Goal: Task Accomplishment & Management: Manage account settings

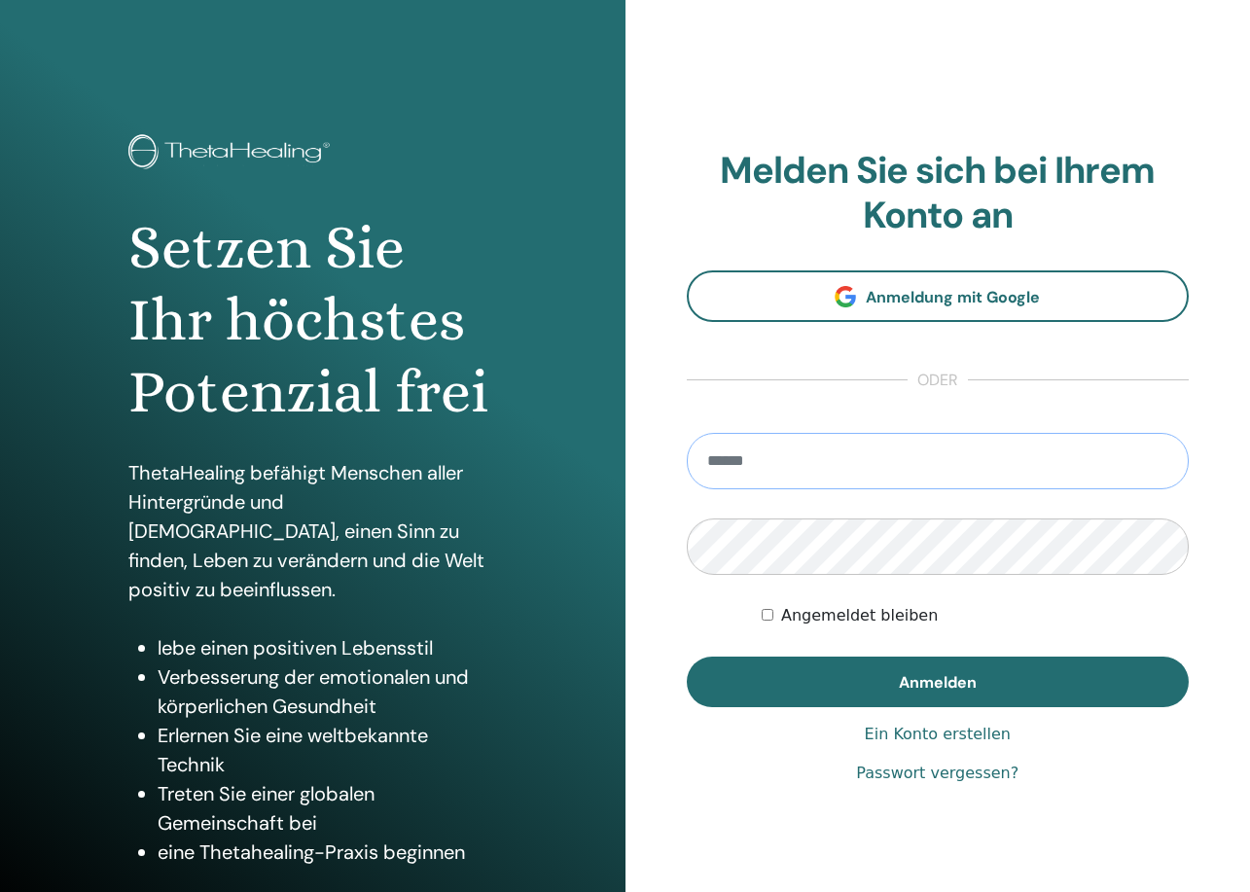
type input "**********"
click at [937, 681] on button "Anmelden" at bounding box center [938, 682] width 503 height 51
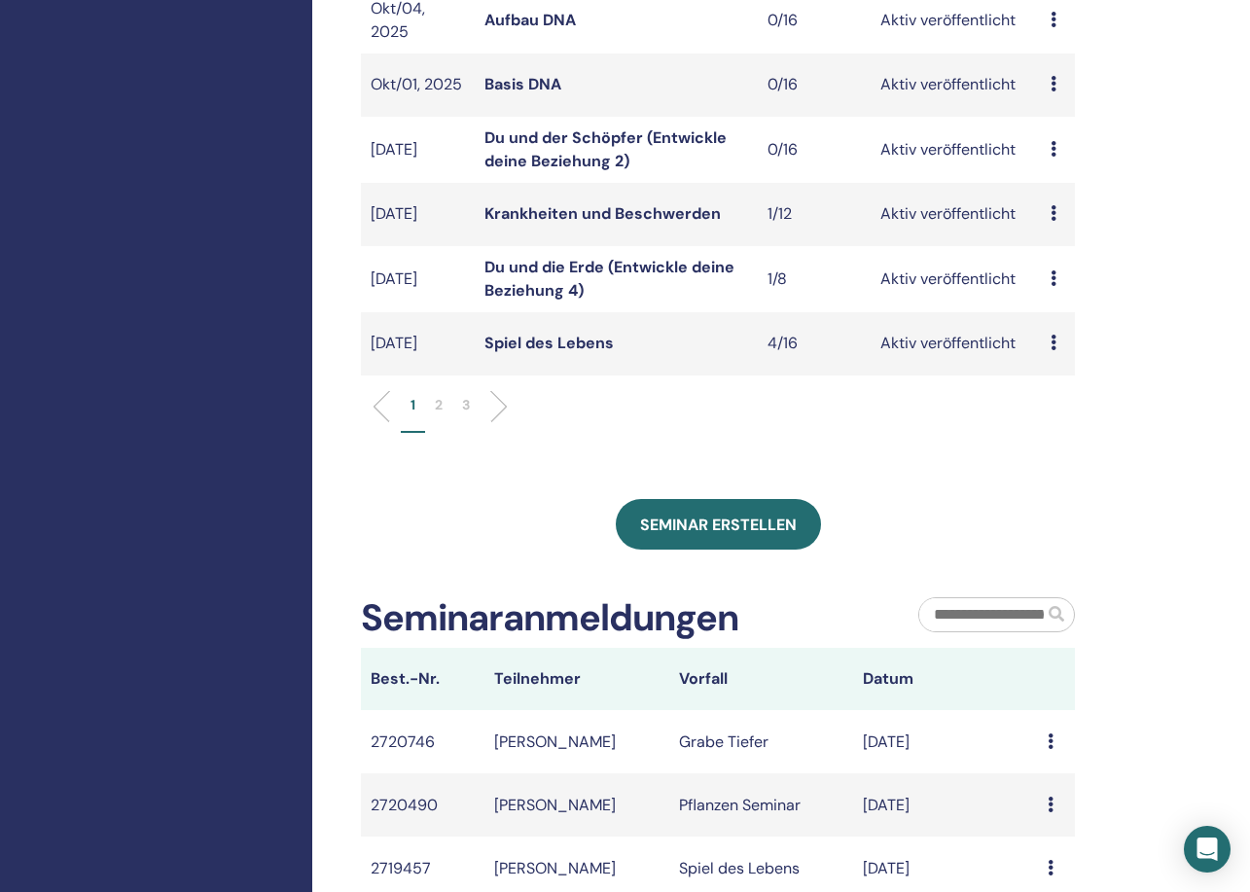
scroll to position [647, 0]
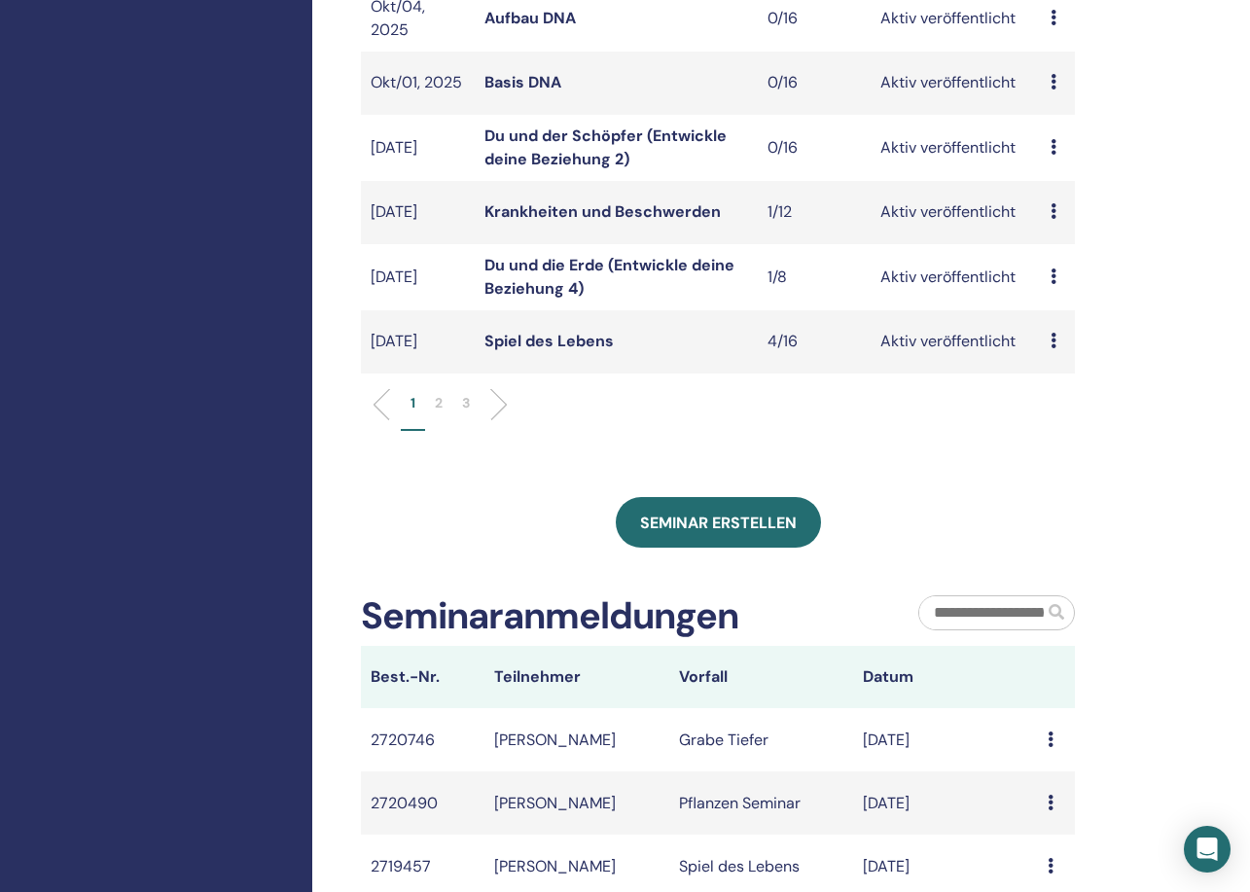
click at [438, 401] on p "2" at bounding box center [439, 403] width 8 height 20
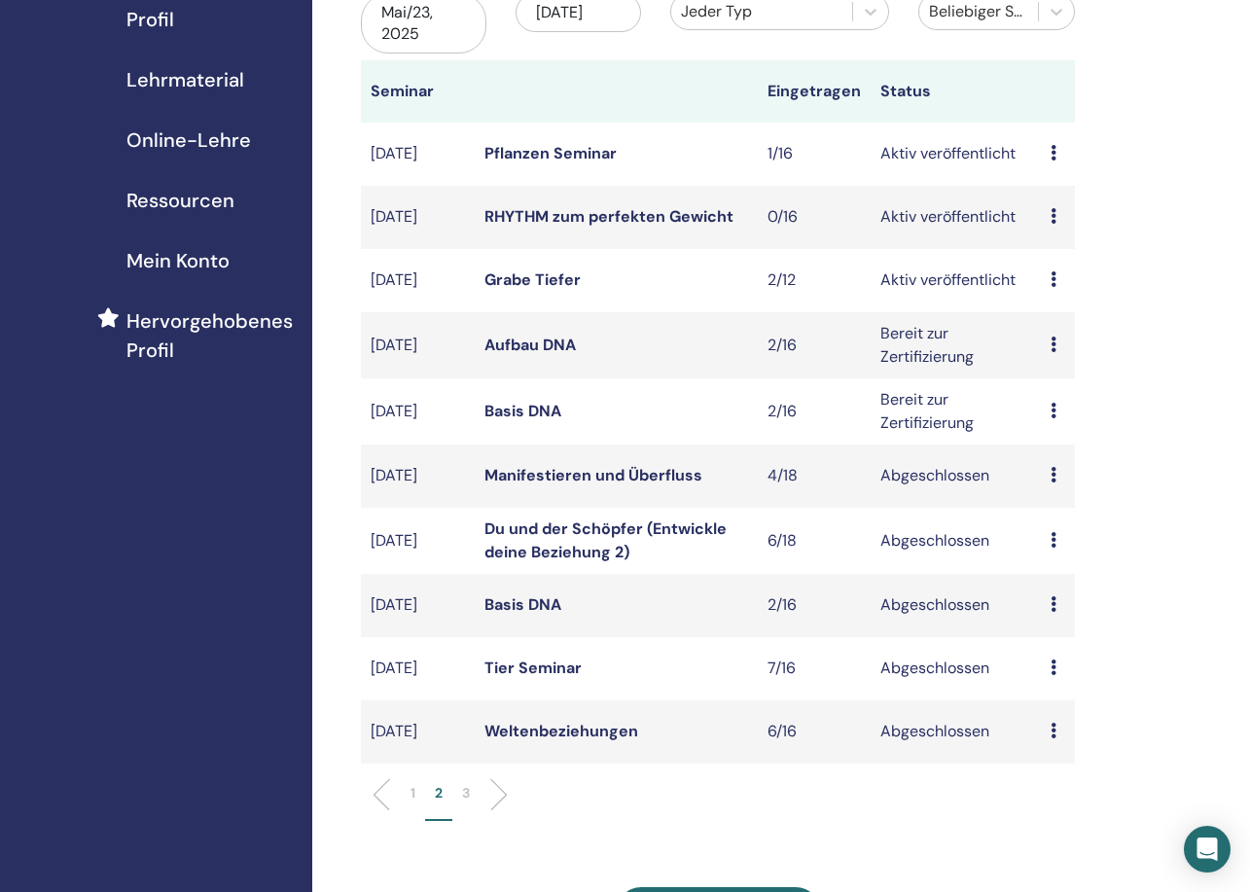
scroll to position [254, 0]
click at [534, 343] on link "Aufbau DNA" at bounding box center [530, 345] width 91 height 20
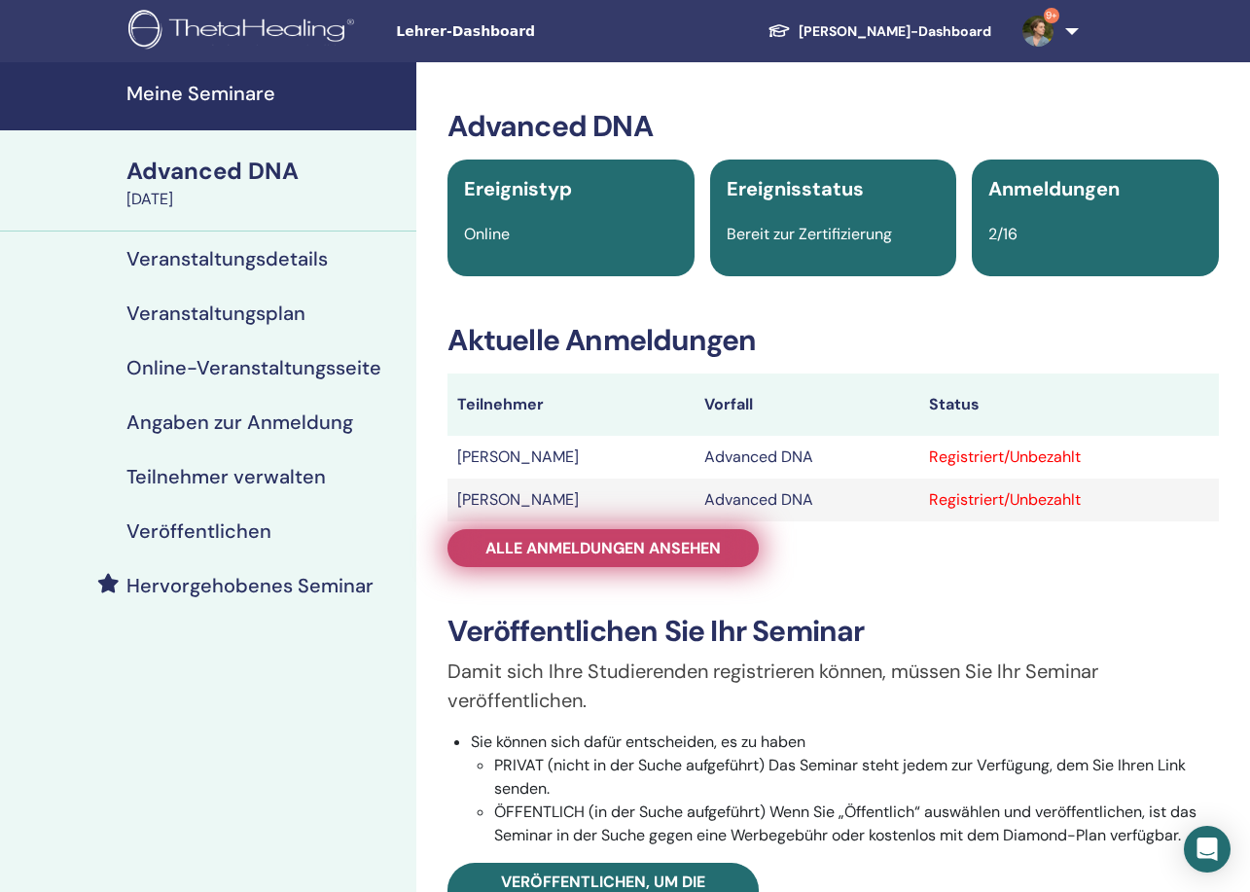
click at [542, 551] on span "Alle Anmeldungen ansehen" at bounding box center [603, 548] width 235 height 20
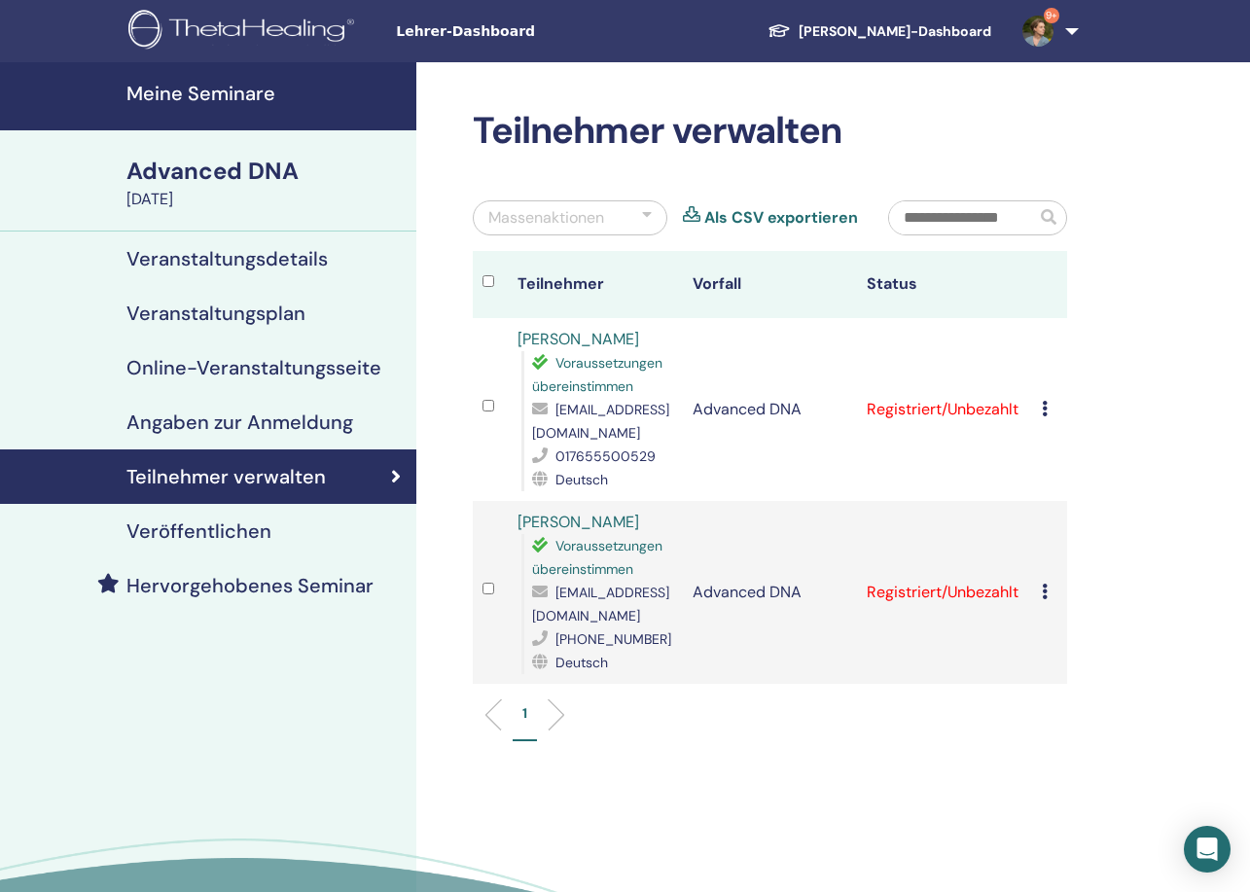
click at [1043, 401] on icon at bounding box center [1045, 409] width 6 height 16
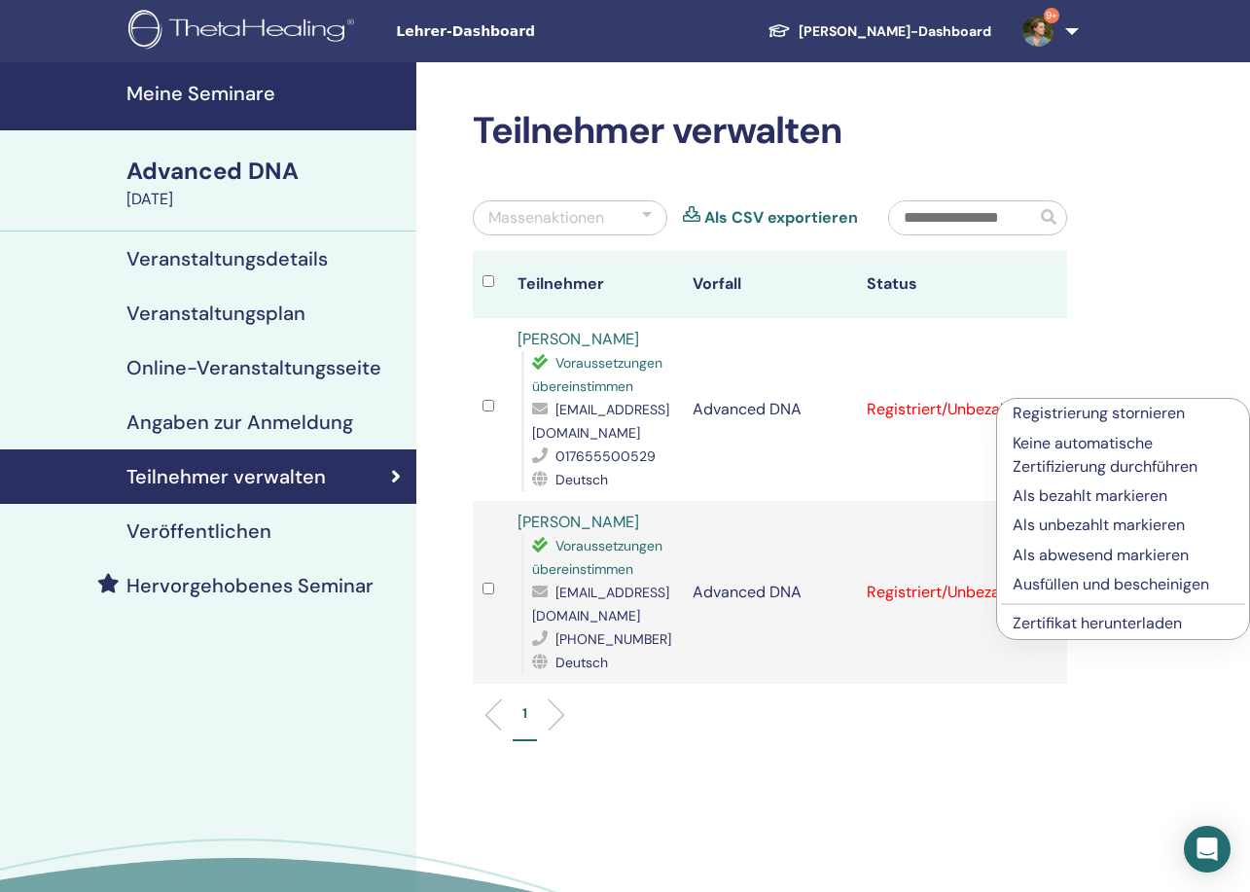
click at [1030, 586] on p "Ausfüllen und bescheinigen" at bounding box center [1123, 584] width 221 height 23
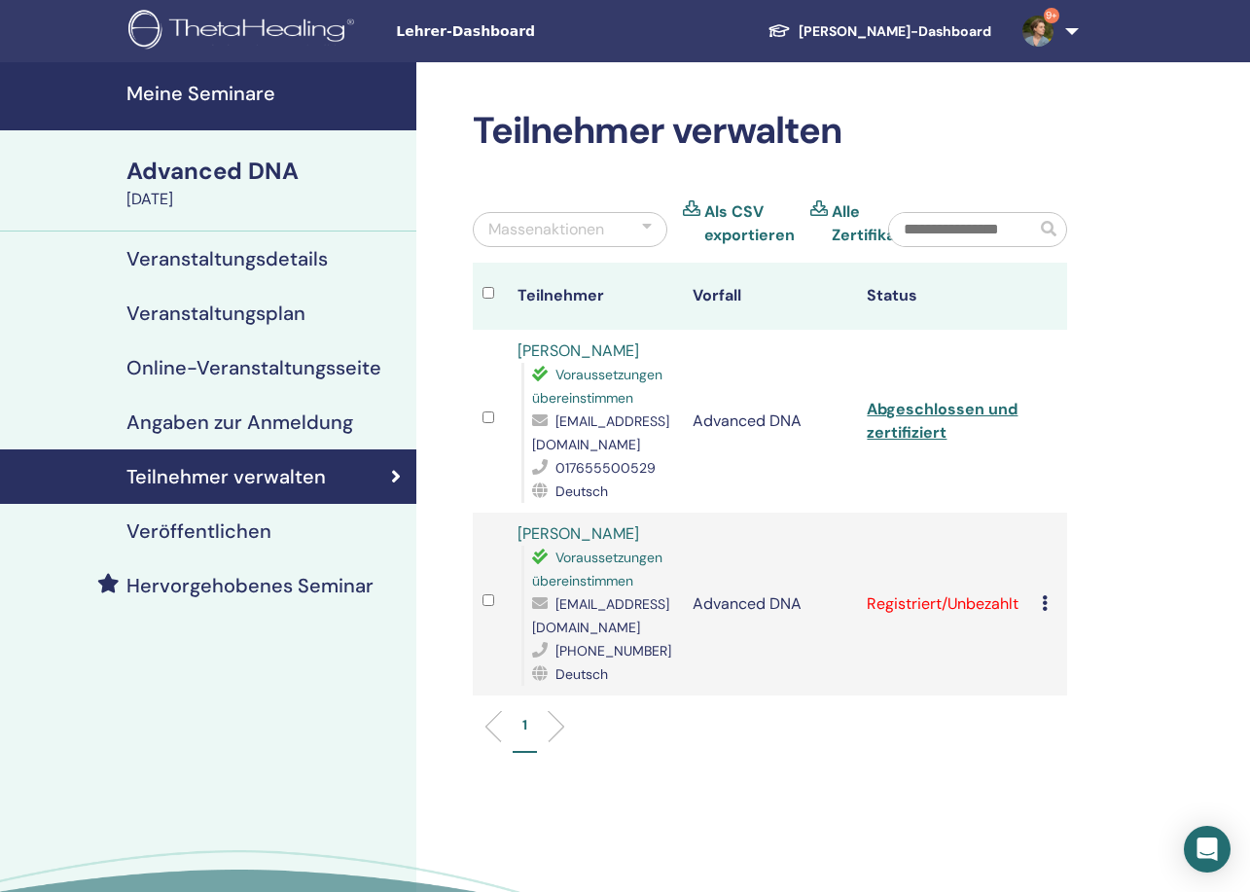
click at [1043, 595] on icon at bounding box center [1045, 603] width 6 height 16
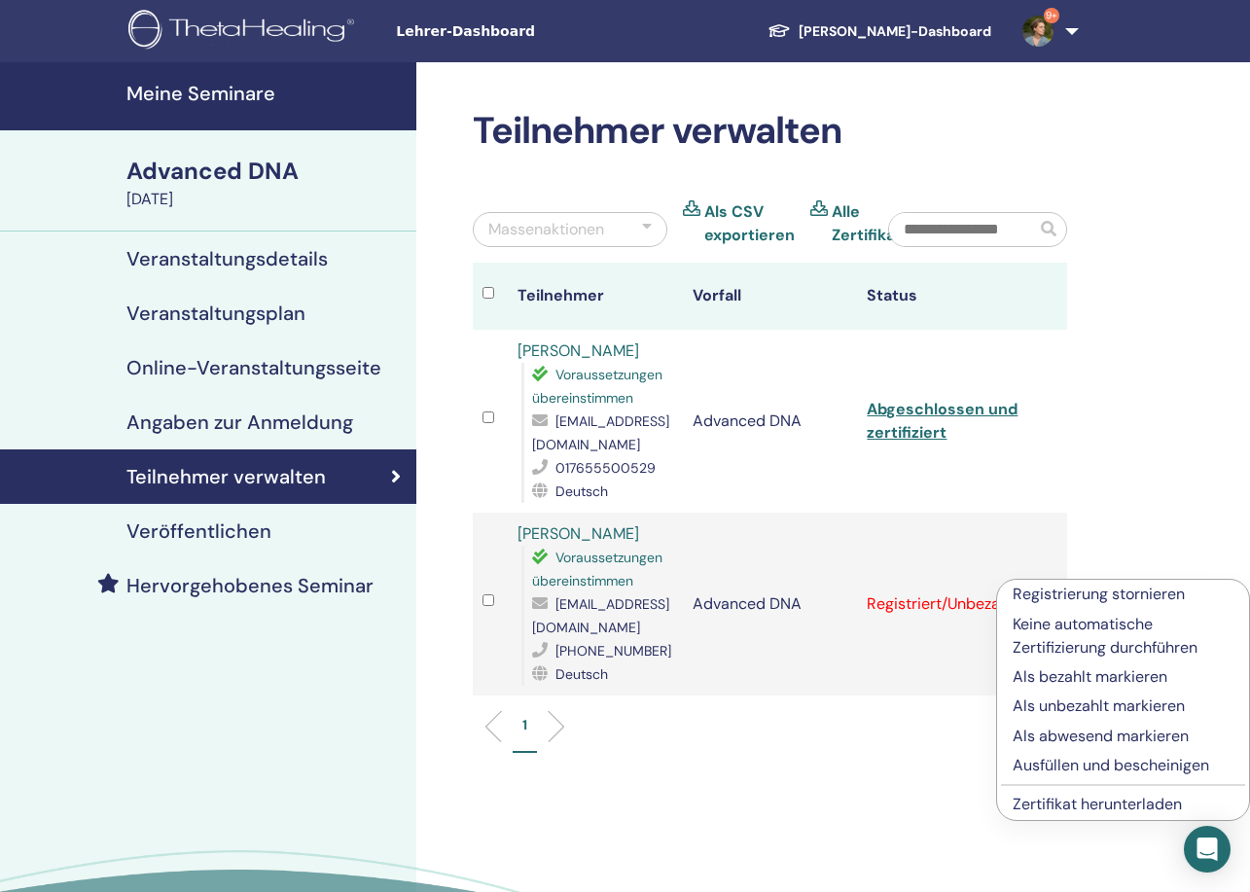
click at [1030, 770] on p "Ausfüllen und bescheinigen" at bounding box center [1123, 765] width 221 height 23
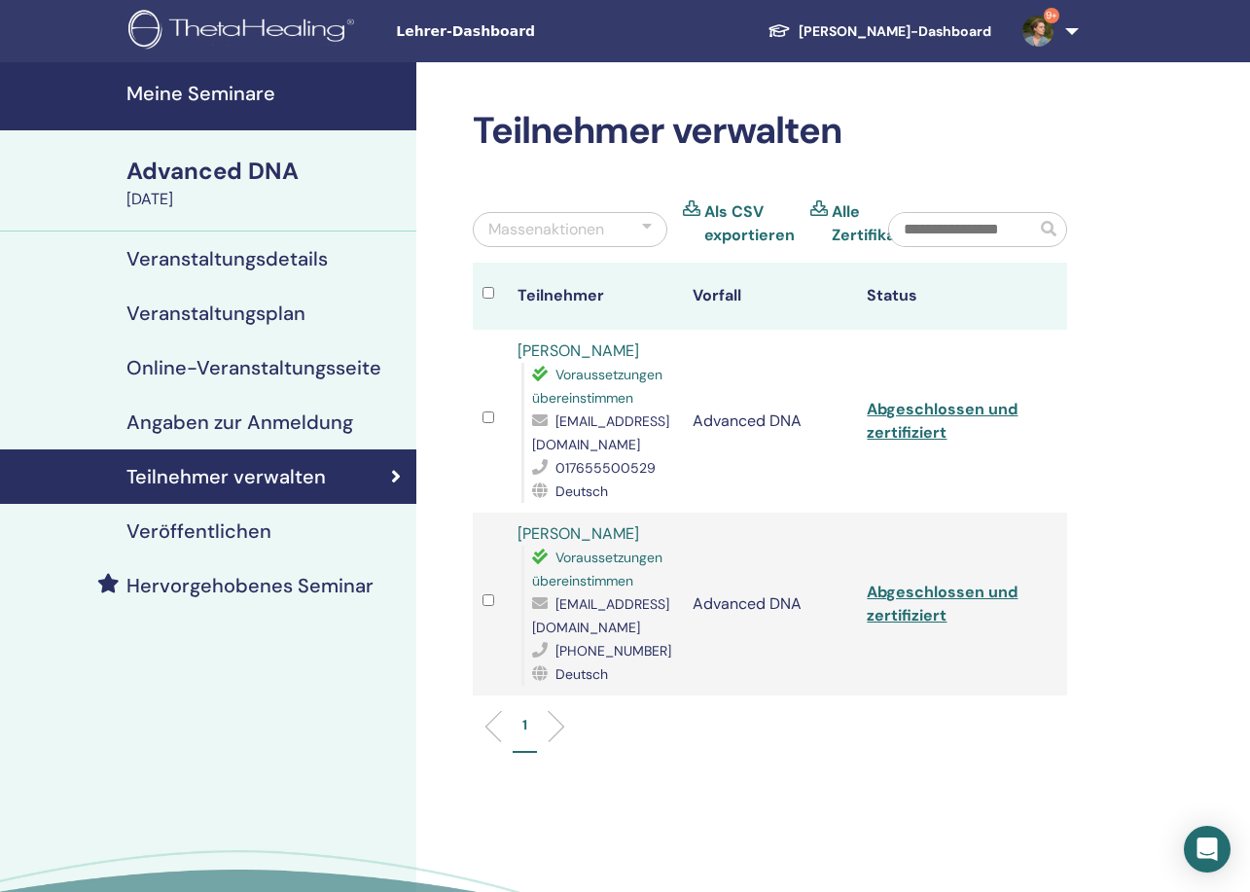
click at [248, 91] on h4 "Meine Seminare" at bounding box center [265, 93] width 278 height 23
